Goal: Navigation & Orientation: Find specific page/section

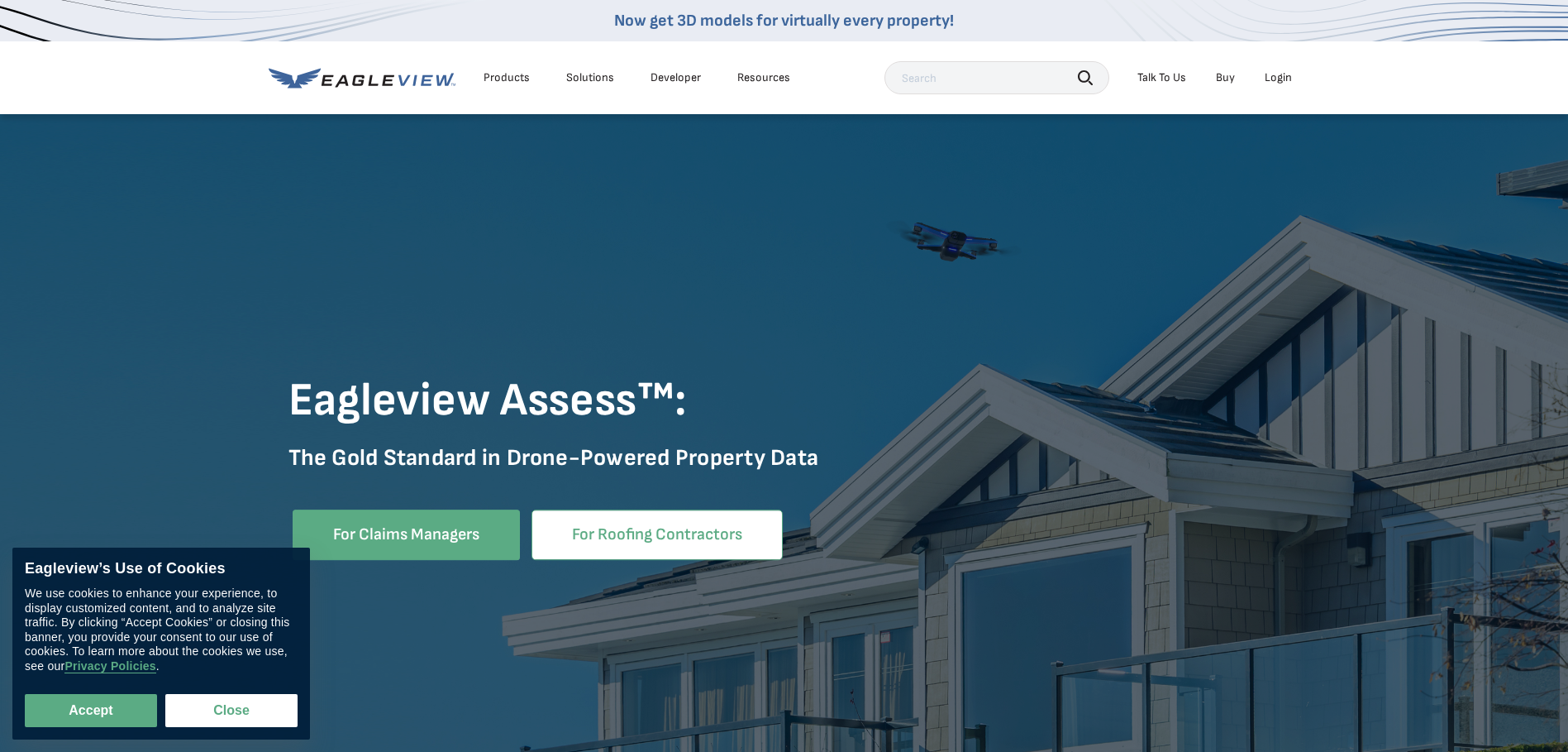
click at [670, 537] on link "For Roofing Contractors" at bounding box center [657, 534] width 251 height 50
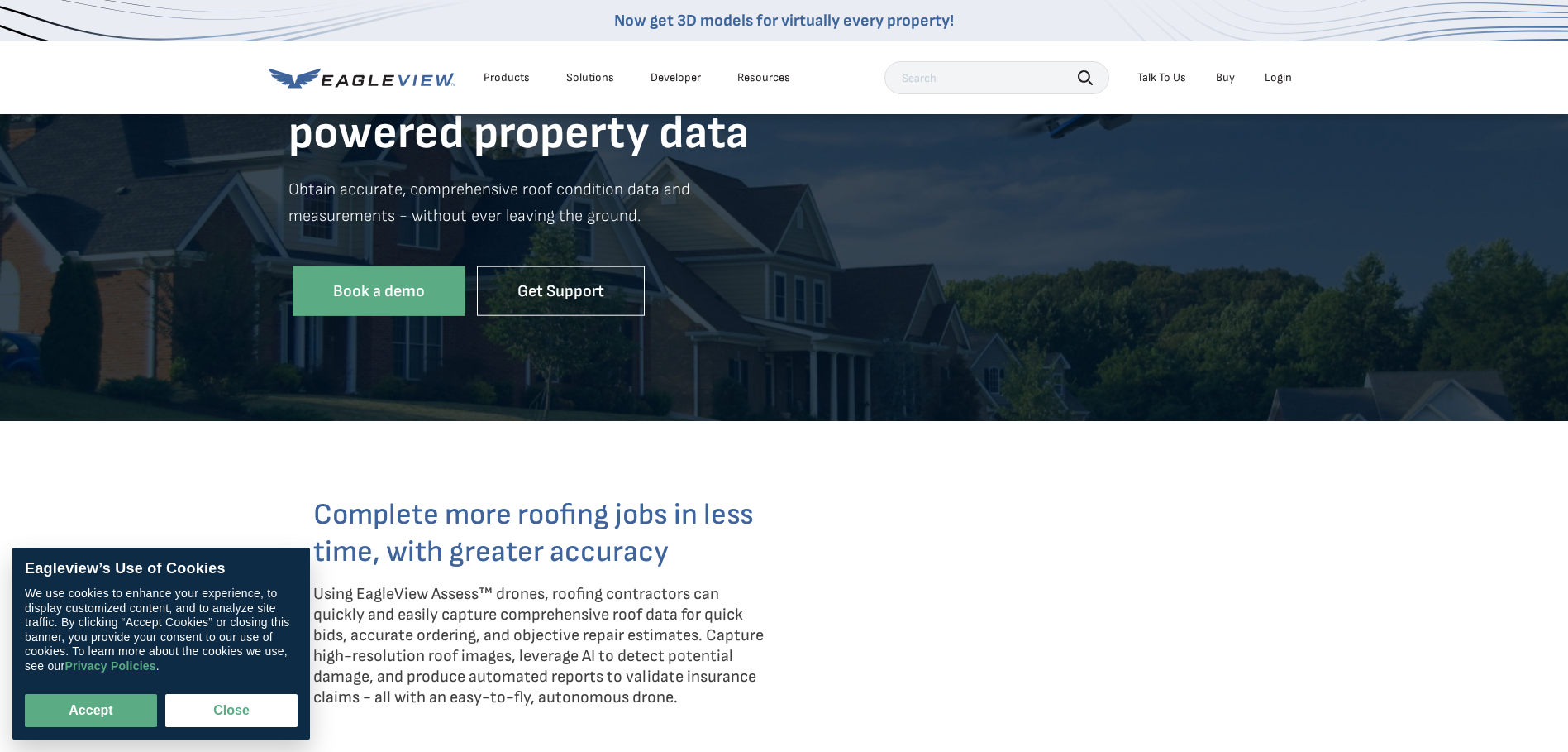
scroll to position [248, 0]
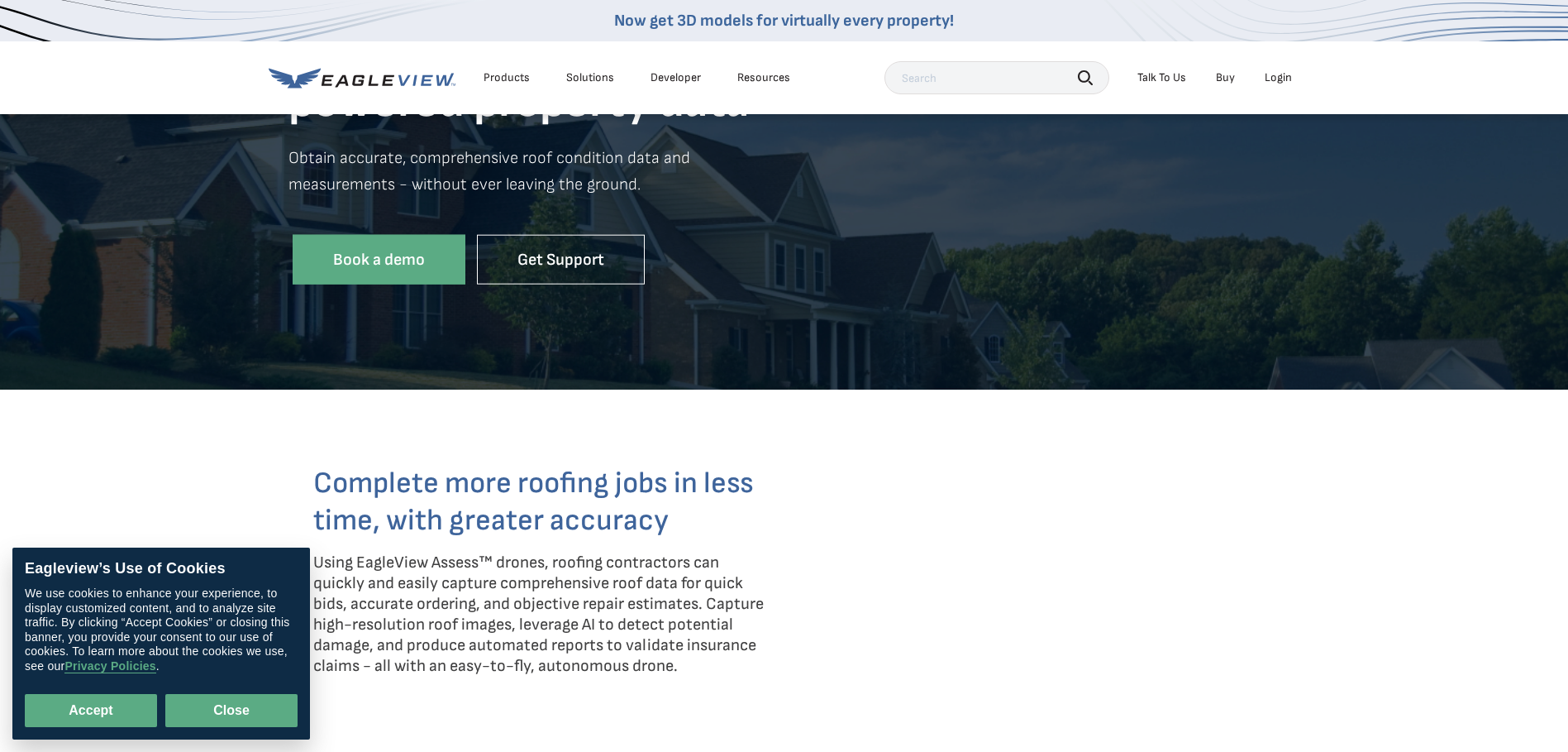
click at [238, 723] on button "Close" at bounding box center [231, 711] width 132 height 33
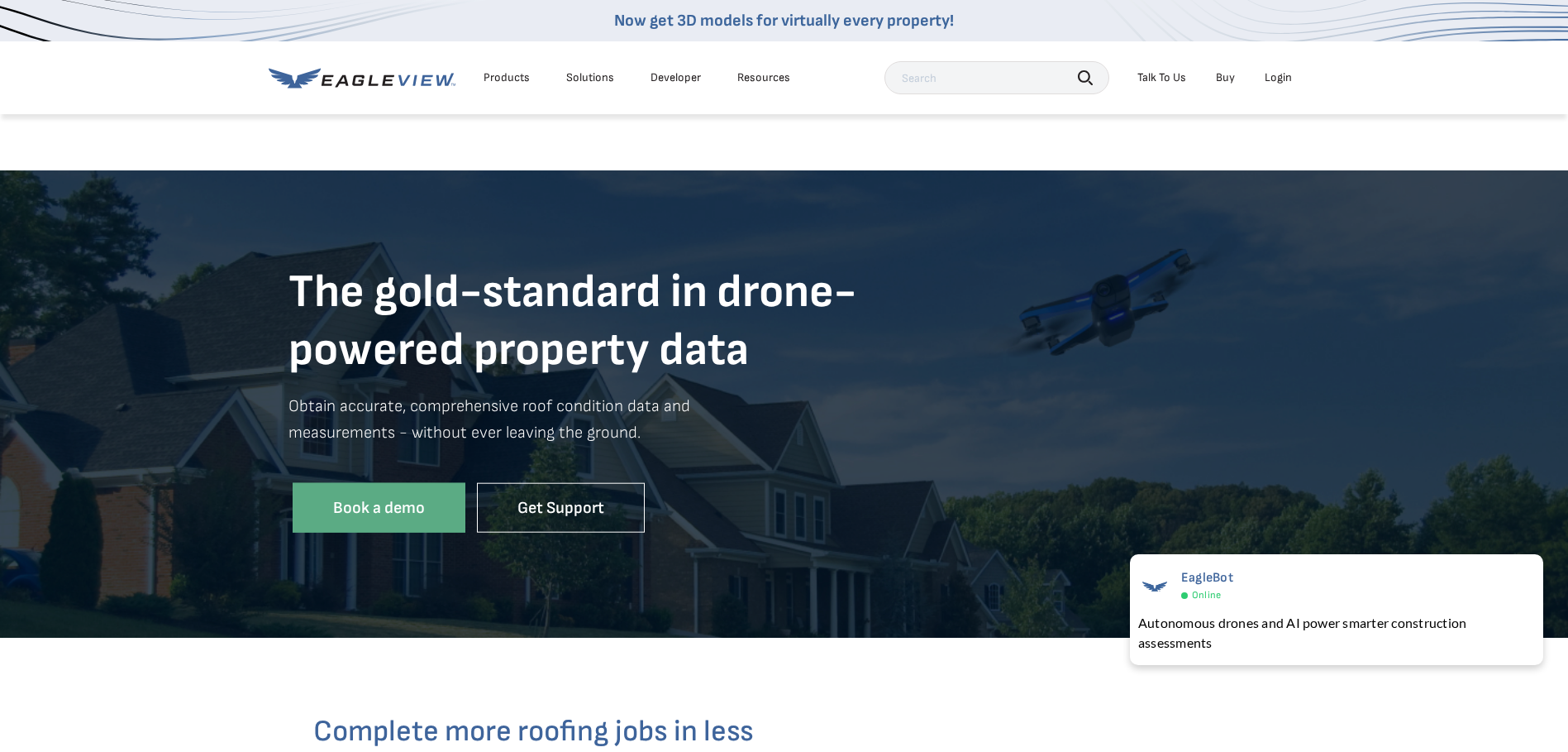
scroll to position [331, 0]
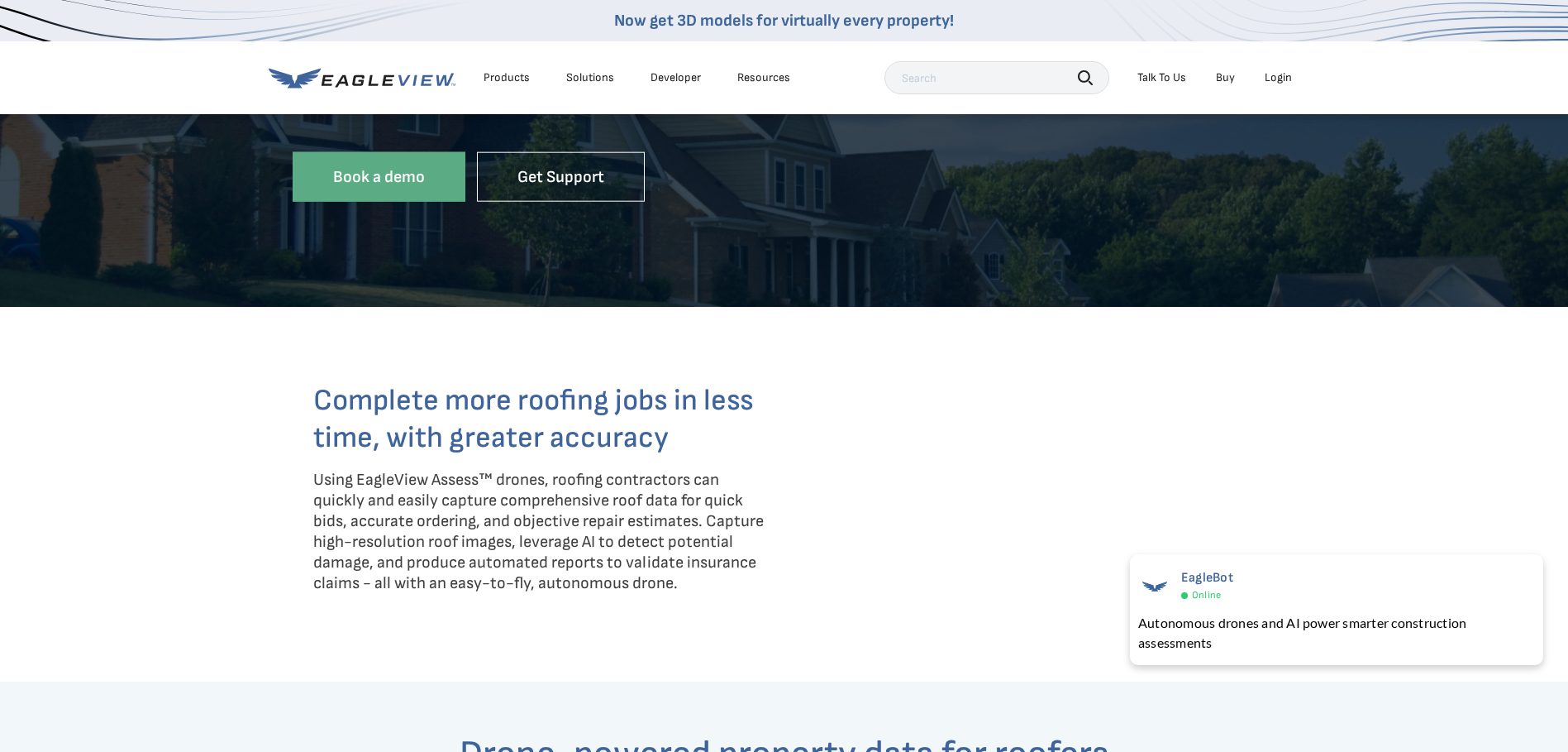
click at [515, 80] on div "Products" at bounding box center [507, 77] width 47 height 15
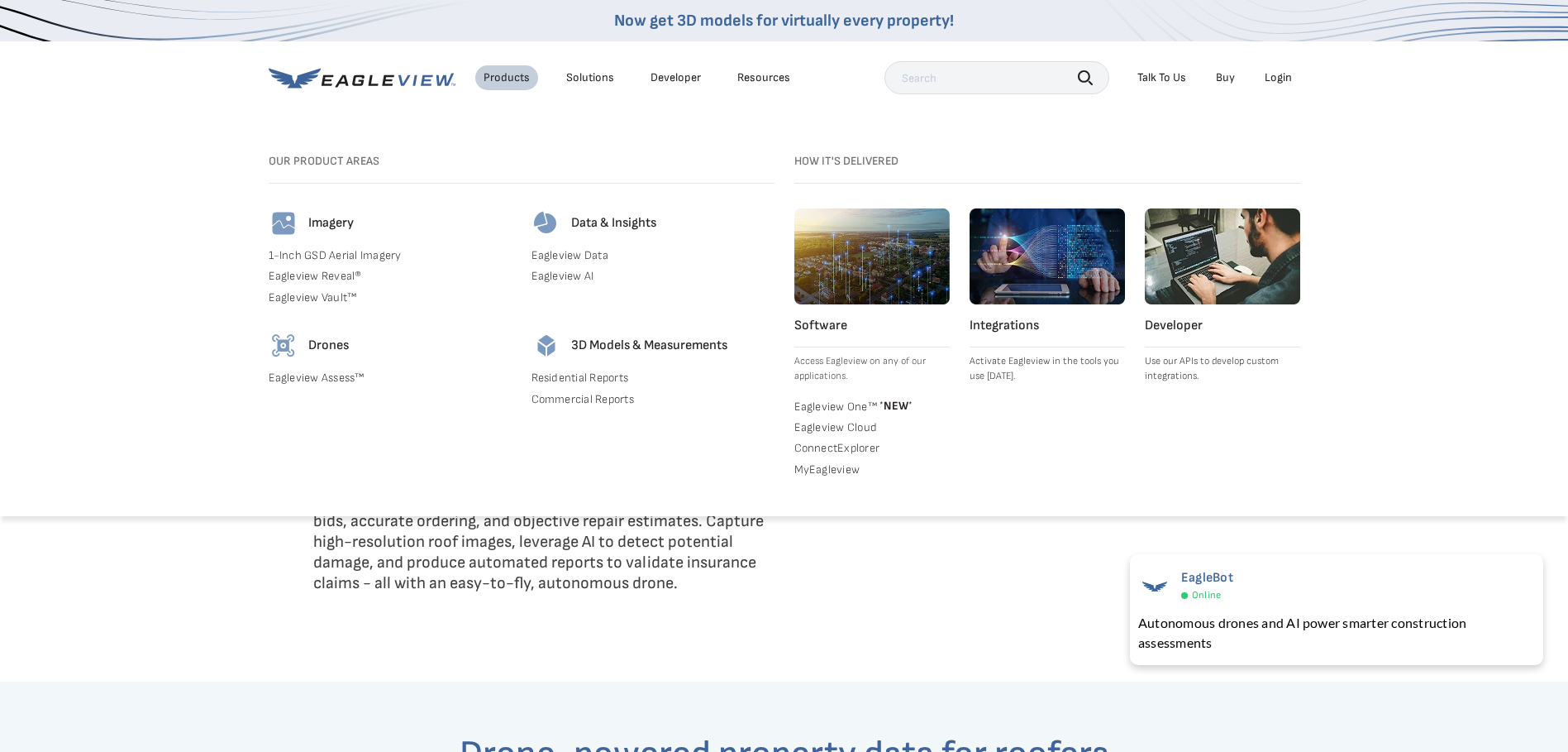
click at [295, 372] on link "Eagleview Assess™" at bounding box center [390, 378] width 243 height 15
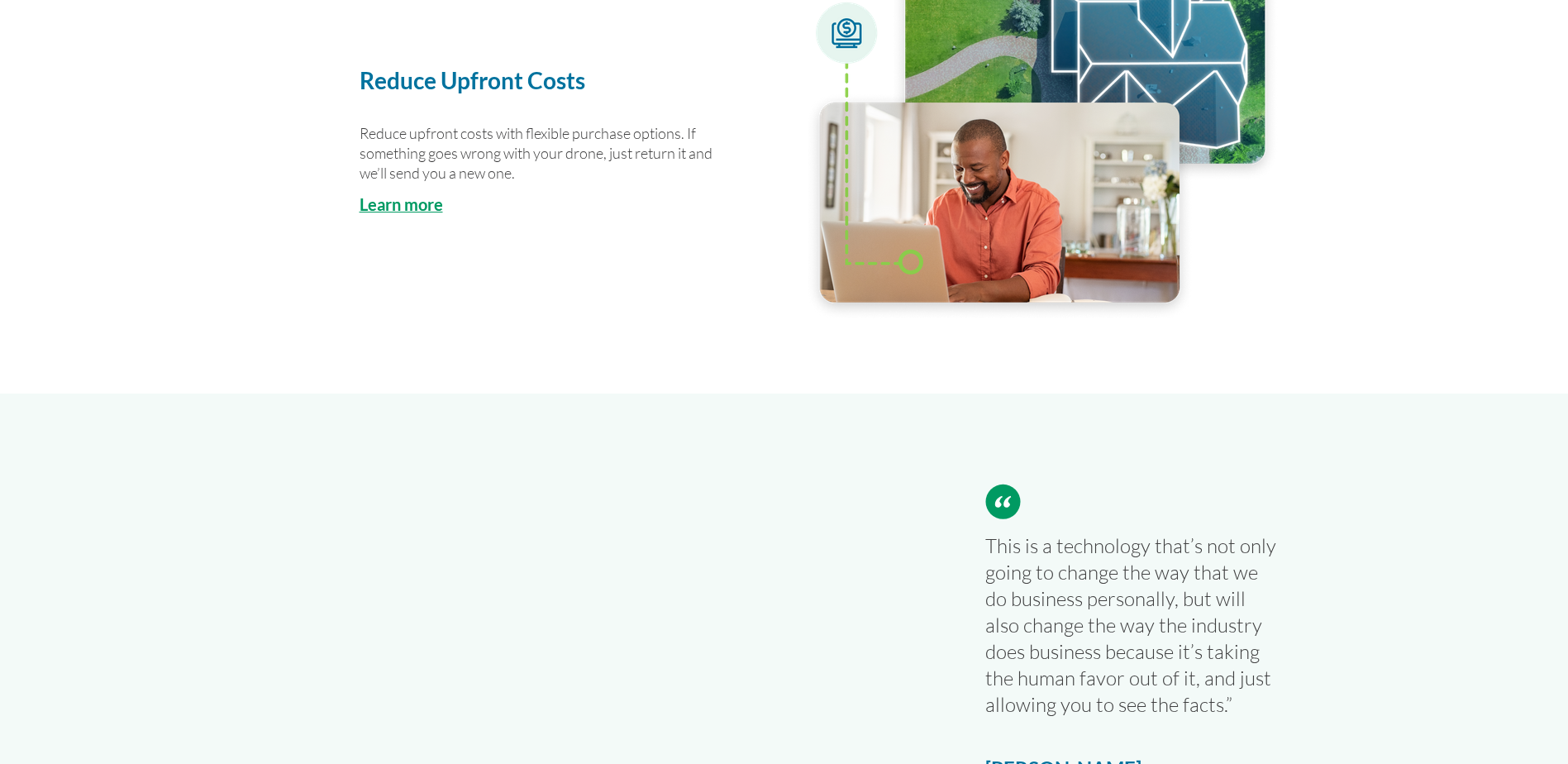
scroll to position [2149, 0]
